Goal: Navigation & Orientation: Find specific page/section

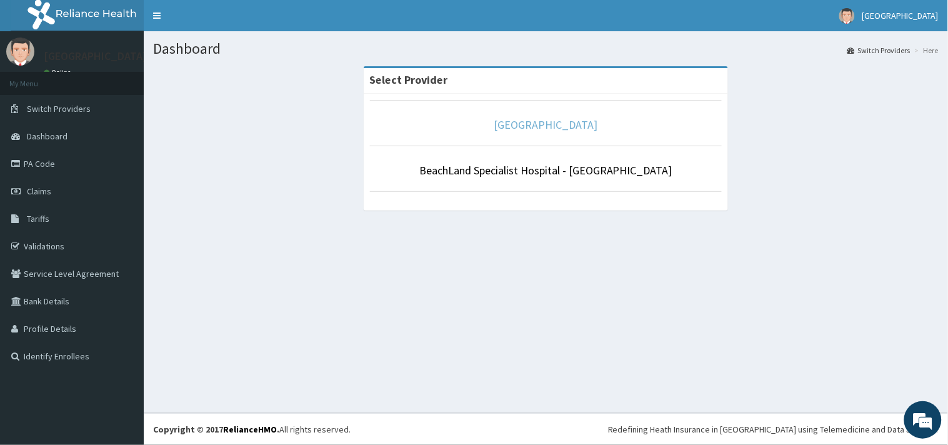
click at [530, 126] on link "[GEOGRAPHIC_DATA]" at bounding box center [546, 124] width 104 height 14
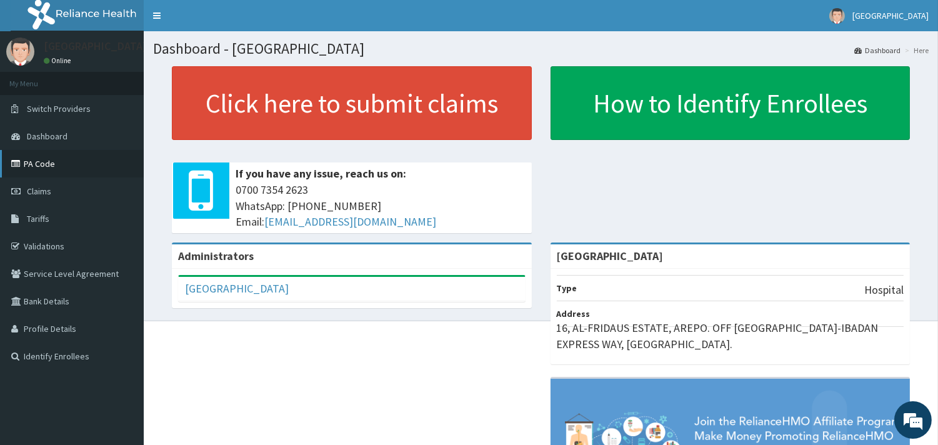
click at [48, 162] on link "PA Code" at bounding box center [72, 163] width 144 height 27
